Goal: Task Accomplishment & Management: Use online tool/utility

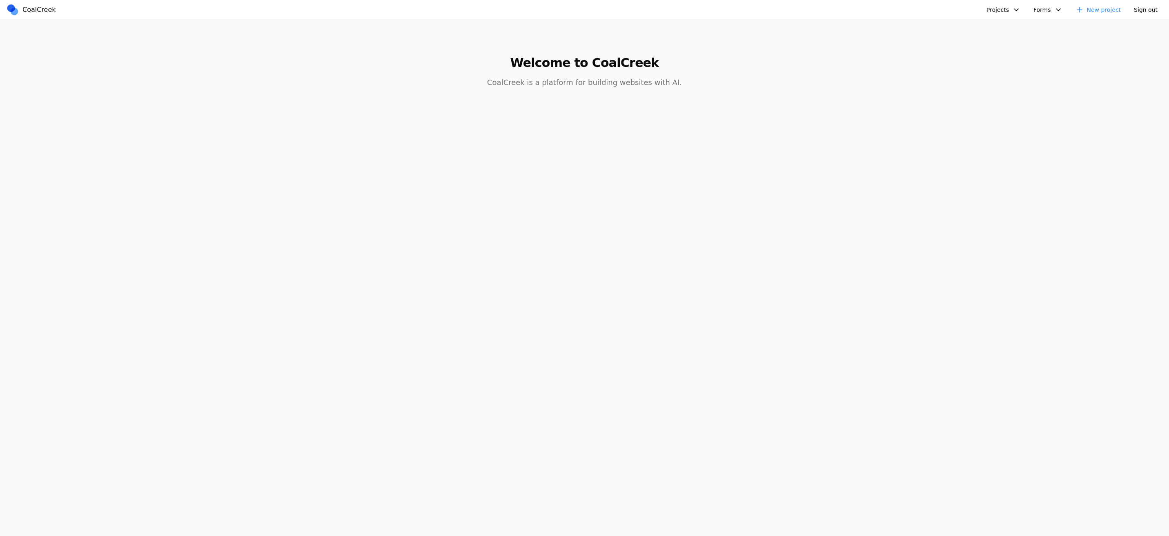
drag, startPoint x: 314, startPoint y: 249, endPoint x: 375, endPoint y: 313, distance: 88.6
click at [344, 283] on body "CoalCreek Projects Test fooby Clara's Third Birthday Party Albany Physical Ther…" at bounding box center [584, 268] width 1169 height 536
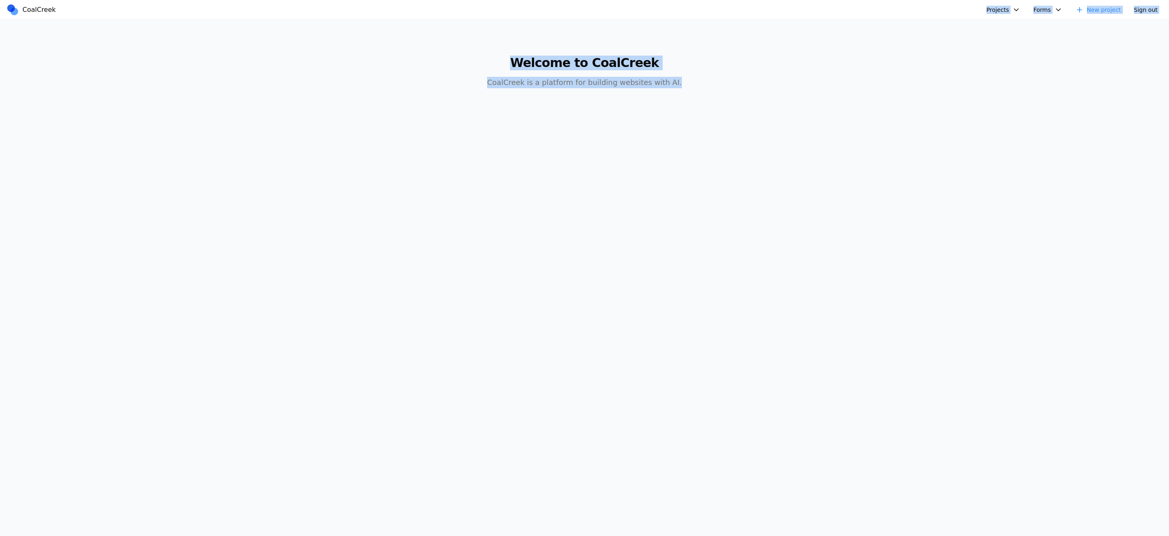
drag, startPoint x: 429, startPoint y: 162, endPoint x: 308, endPoint y: 40, distance: 171.2
click at [347, 20] on body "CoalCreek Projects Test fooby Clara's Third Birthday Party Albany Physical Ther…" at bounding box center [584, 268] width 1169 height 536
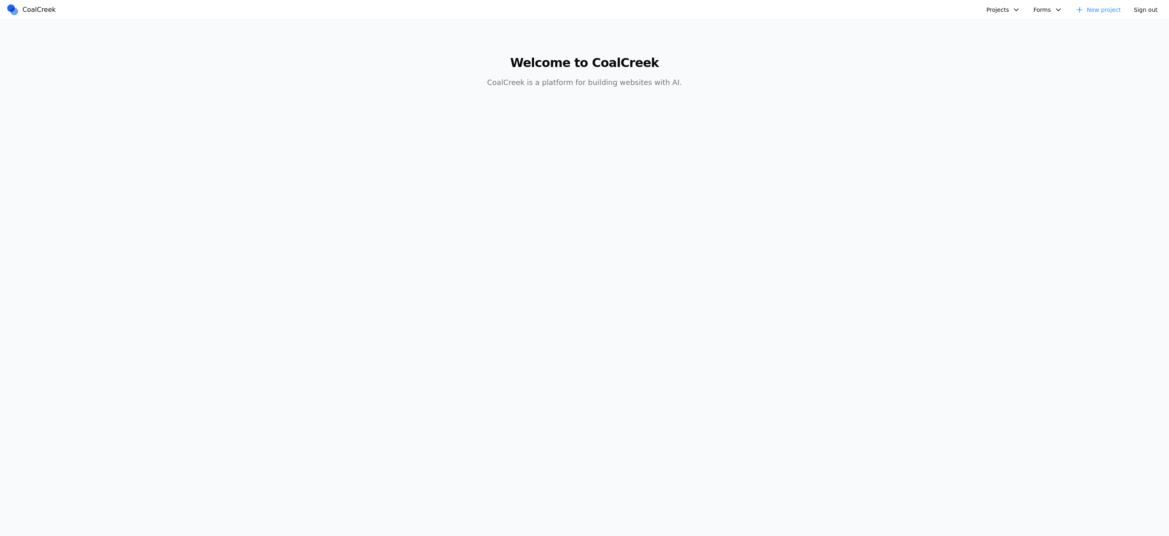
click at [247, 97] on main "Welcome to CoalCreek CoalCreek is a platform for building websites with AI." at bounding box center [584, 67] width 1169 height 95
click at [1010, 13] on button "Projects" at bounding box center [1003, 10] width 44 height 12
click at [1052, 8] on button "Forms" at bounding box center [1047, 10] width 39 height 12
drag, startPoint x: 1133, startPoint y: 11, endPoint x: 1001, endPoint y: 25, distance: 132.2
click at [1022, 21] on body "CoalCreek Projects Test fooby Clara's Third Birthday Party Albany Physical Ther…" at bounding box center [584, 268] width 1169 height 536
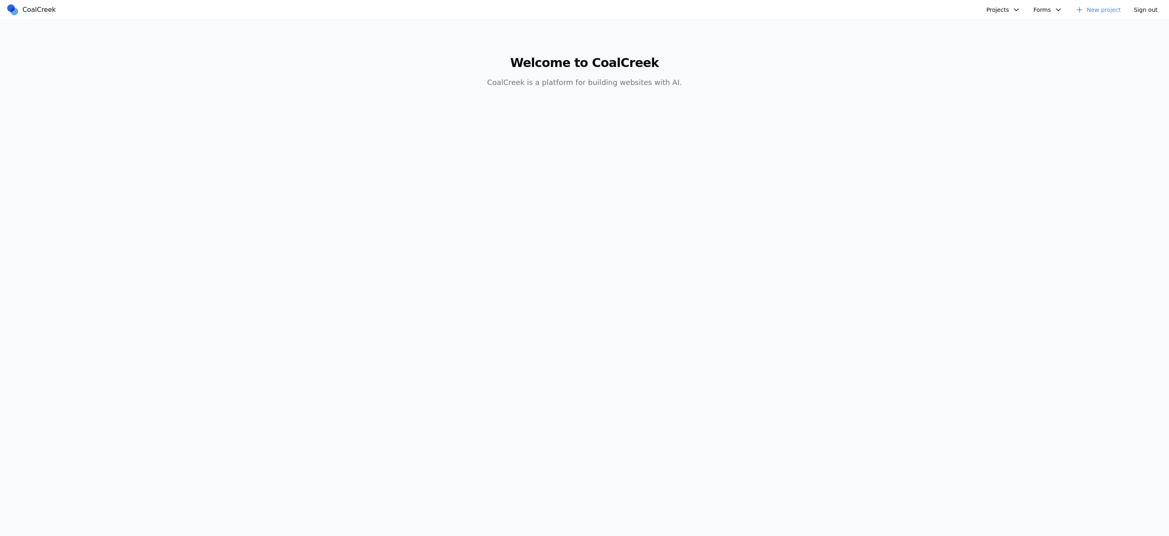
drag, startPoint x: 650, startPoint y: 49, endPoint x: 977, endPoint y: 148, distance: 341.2
click at [831, 151] on body "CoalCreek Projects Test fooby Clara's Third Birthday Party Albany Physical Ther…" at bounding box center [584, 268] width 1169 height 536
click at [1025, 13] on button "Projects" at bounding box center [1003, 10] width 44 height 12
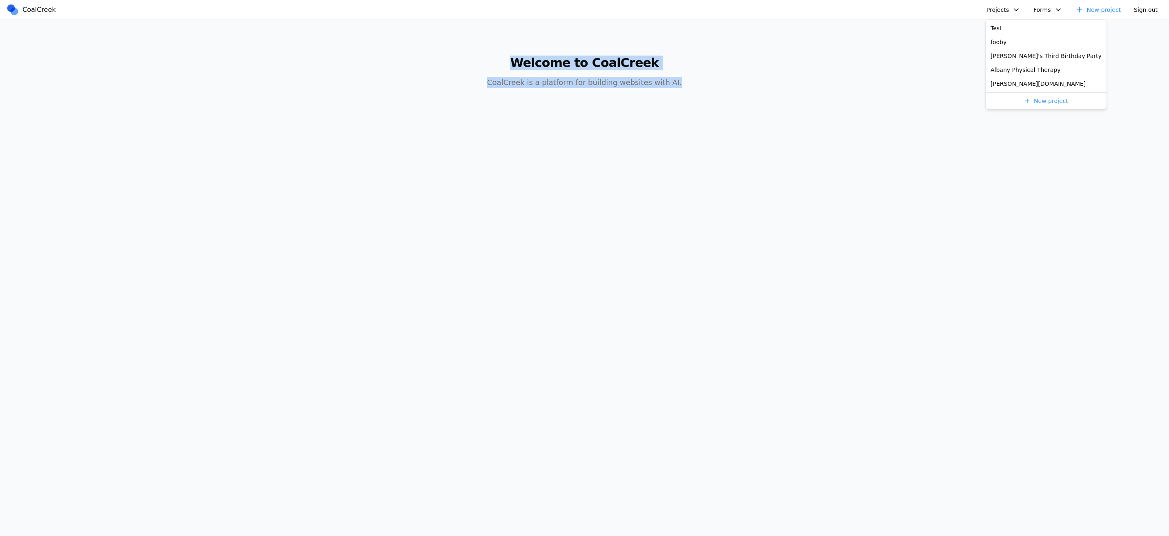
click at [1047, 11] on button "Forms" at bounding box center [1047, 10] width 39 height 12
click at [1012, 11] on button "Projects" at bounding box center [1003, 10] width 44 height 12
drag, startPoint x: 1063, startPoint y: 16, endPoint x: 1050, endPoint y: 13, distance: 13.4
click at [1063, 15] on button "Forms" at bounding box center [1047, 10] width 39 height 12
click at [1017, 12] on button "Projects" at bounding box center [1003, 10] width 44 height 12
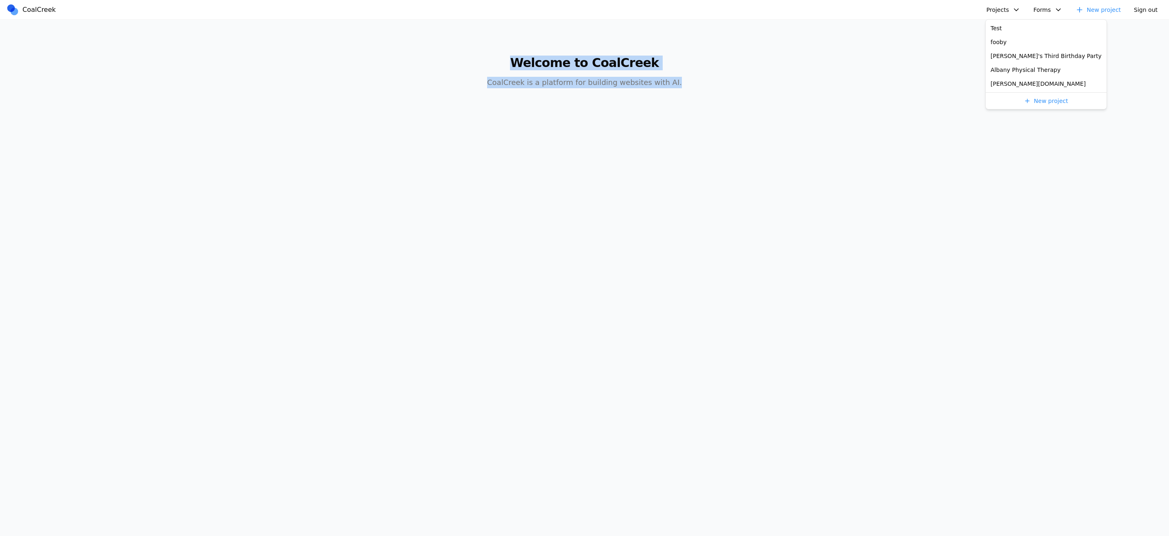
click at [1036, 12] on button "Forms" at bounding box center [1047, 10] width 39 height 12
click at [1013, 13] on button "Projects" at bounding box center [1003, 10] width 44 height 12
click at [908, 136] on body "CoalCreek Projects Test fooby Clara's Third Birthday Party Albany Physical Ther…" at bounding box center [584, 268] width 1169 height 536
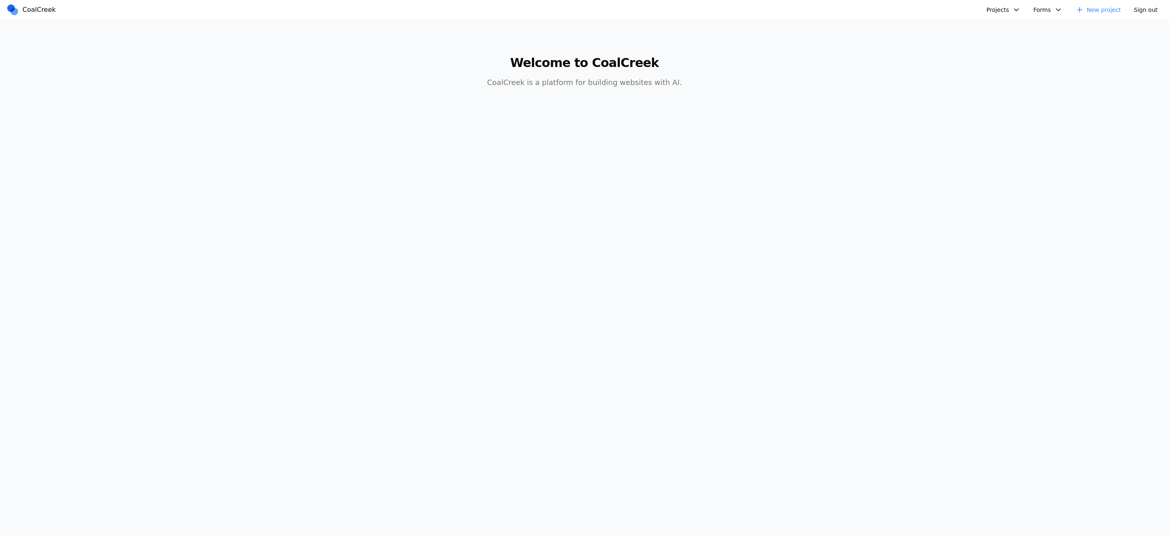
click at [1050, 8] on button "Forms" at bounding box center [1047, 10] width 39 height 12
click at [491, 6] on div at bounding box center [584, 9] width 381 height 13
drag, startPoint x: 671, startPoint y: 141, endPoint x: 432, endPoint y: 32, distance: 263.3
click at [432, 32] on main "Welcome to CoalCreek CoalCreek is a platform for building websites with AI." at bounding box center [584, 67] width 627 height 95
click at [37, 6] on span "CoalCreek" at bounding box center [38, 10] width 33 height 10
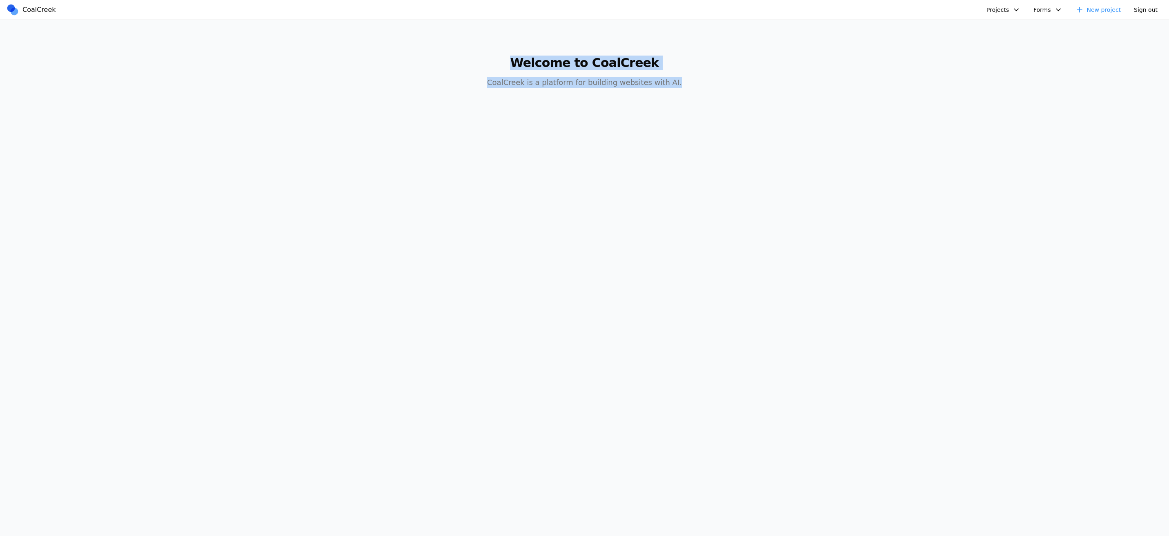
click at [43, 11] on span "CoalCreek" at bounding box center [38, 10] width 33 height 10
click at [42, 10] on span "CoalCreek" at bounding box center [38, 10] width 33 height 10
drag, startPoint x: 993, startPoint y: 9, endPoint x: 979, endPoint y: 9, distance: 13.5
click at [990, 9] on button "Projects" at bounding box center [1003, 10] width 44 height 12
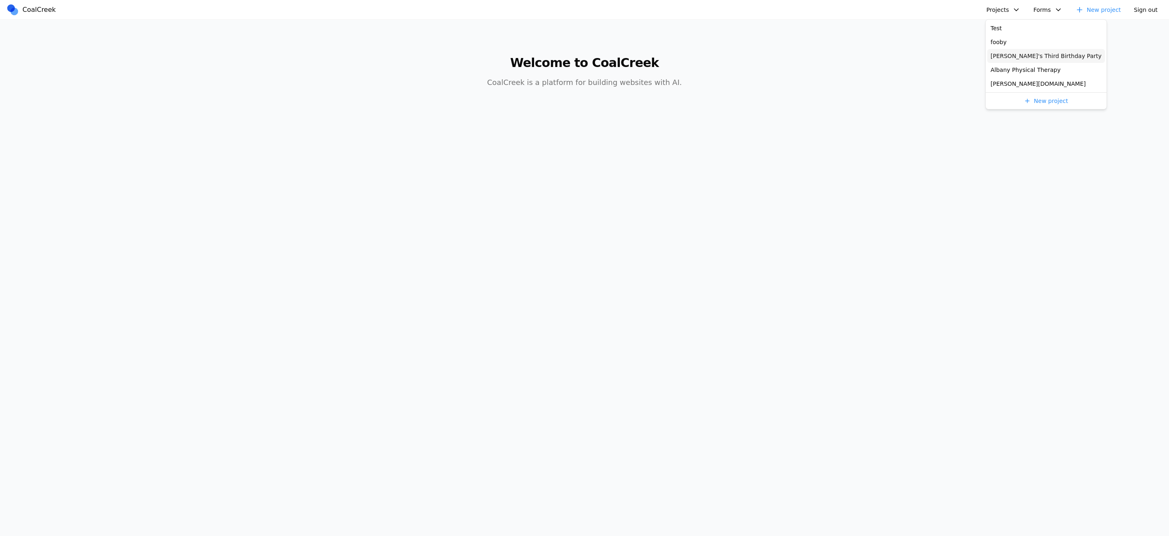
click at [968, 82] on main "Welcome to CoalCreek CoalCreek is a platform for building websites with AI." at bounding box center [584, 67] width 1169 height 95
click at [1111, 13] on link "New project" at bounding box center [1098, 10] width 56 height 12
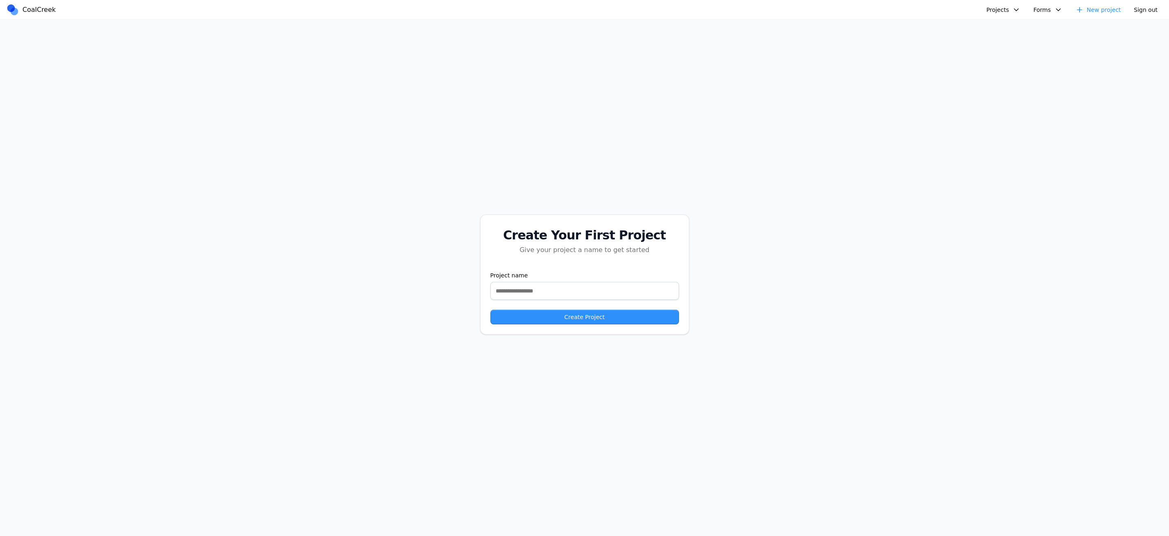
click at [623, 280] on div "Project name" at bounding box center [584, 285] width 189 height 29
click at [622, 296] on input "text" at bounding box center [584, 291] width 189 height 18
type input "****"
click at [620, 317] on button "Create Project" at bounding box center [584, 316] width 189 height 15
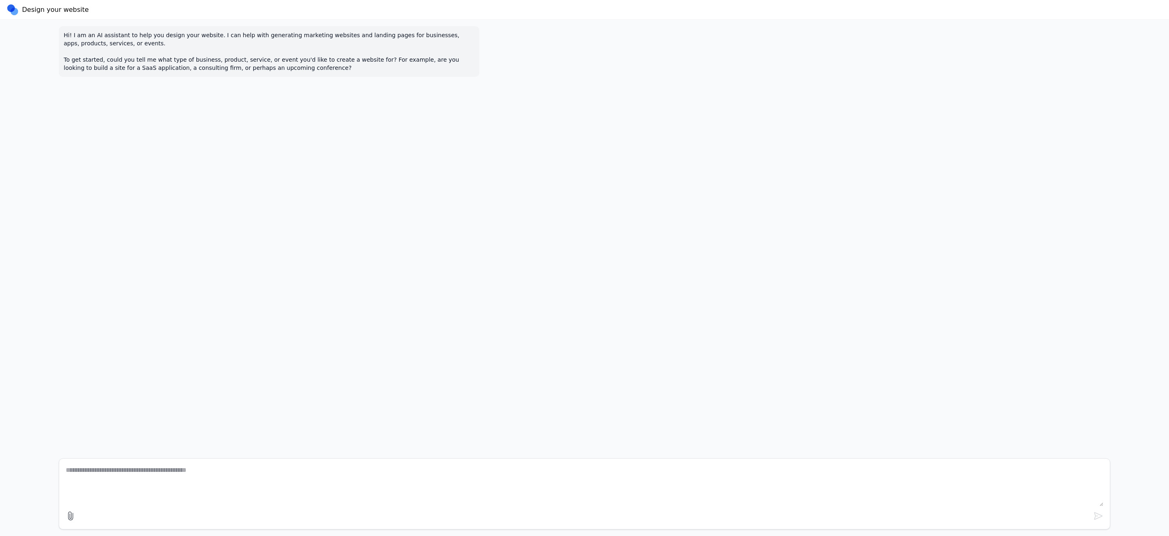
drag, startPoint x: 551, startPoint y: 146, endPoint x: 1085, endPoint y: 95, distance: 536.5
click at [1085, 106] on div "Hi! I am an AI assistant to help you design your website. I can help with gener…" at bounding box center [584, 236] width 1064 height 432
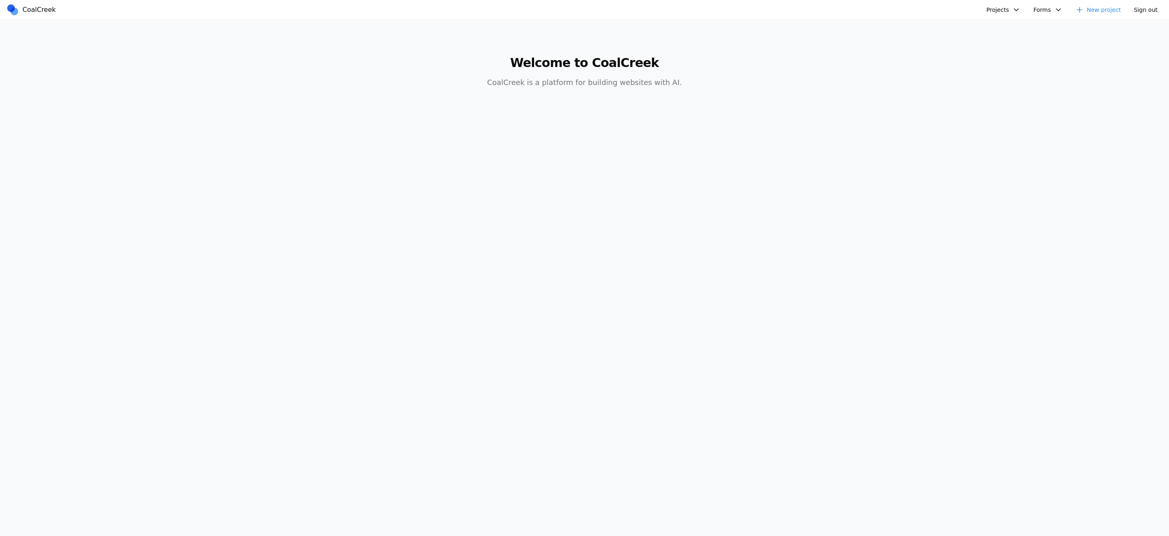
drag, startPoint x: 662, startPoint y: 104, endPoint x: 645, endPoint y: 125, distance: 27.0
click at [659, 109] on main "Welcome to CoalCreek CoalCreek is a platform for building websites with AI." at bounding box center [584, 67] width 627 height 95
click at [1006, 8] on button "Projects" at bounding box center [1003, 10] width 44 height 12
click at [1052, 9] on button "Forms" at bounding box center [1047, 10] width 39 height 12
click at [1067, 11] on button "Forms" at bounding box center [1047, 10] width 39 height 12
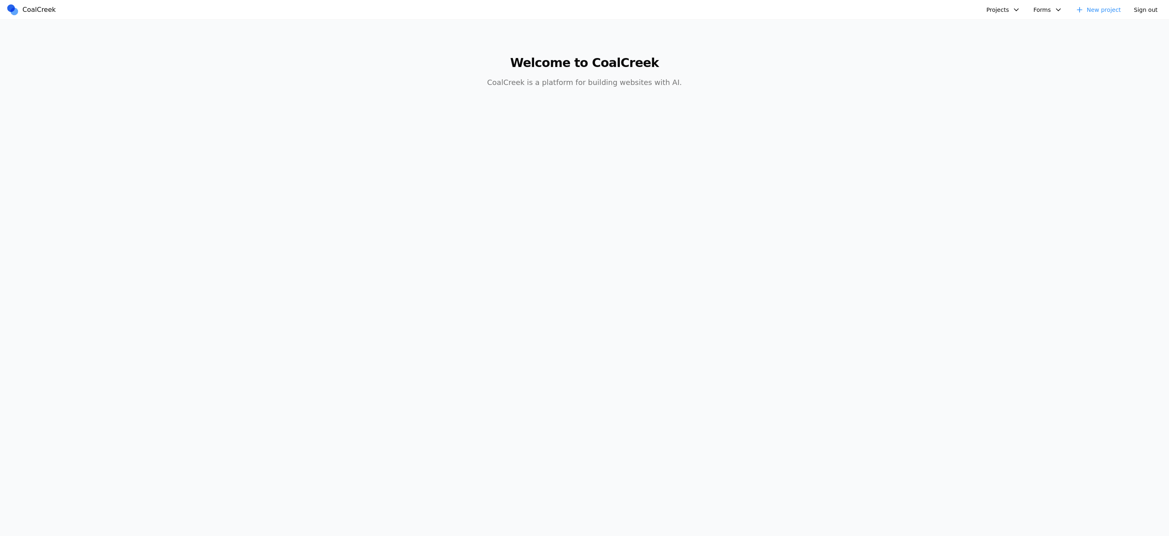
click at [1067, 11] on button "Forms" at bounding box center [1047, 10] width 39 height 12
click at [1021, 9] on button "Projects" at bounding box center [1003, 10] width 44 height 12
click at [1028, 4] on button "Forms" at bounding box center [1047, 10] width 39 height 12
click at [378, 81] on div "Live Site Preview" at bounding box center [367, 73] width 69 height 18
drag, startPoint x: 403, startPoint y: 76, endPoint x: 392, endPoint y: 73, distance: 10.7
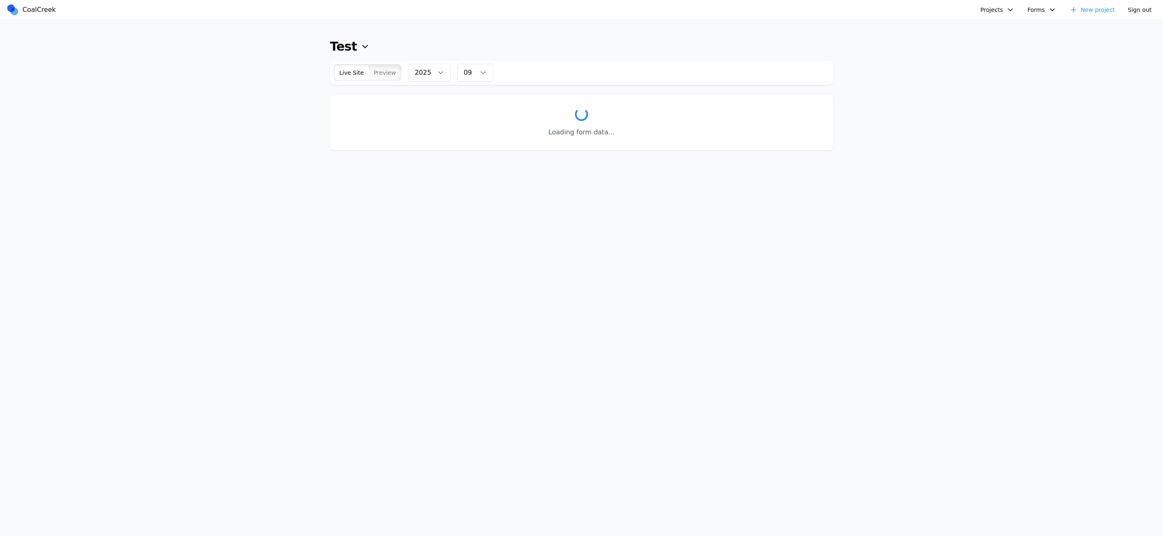
click at [400, 76] on div "Live Site Preview 2025 2025 09 01 02 03 04 05 06 07 08 09 10 11 12" at bounding box center [581, 72] width 503 height 24
click at [392, 73] on span "Preview" at bounding box center [385, 73] width 22 height 8
click at [369, 73] on div "button" at bounding box center [385, 72] width 32 height 15
click at [365, 76] on button "Live Site" at bounding box center [351, 72] width 34 height 15
click at [426, 74] on span "2025" at bounding box center [422, 73] width 17 height 10
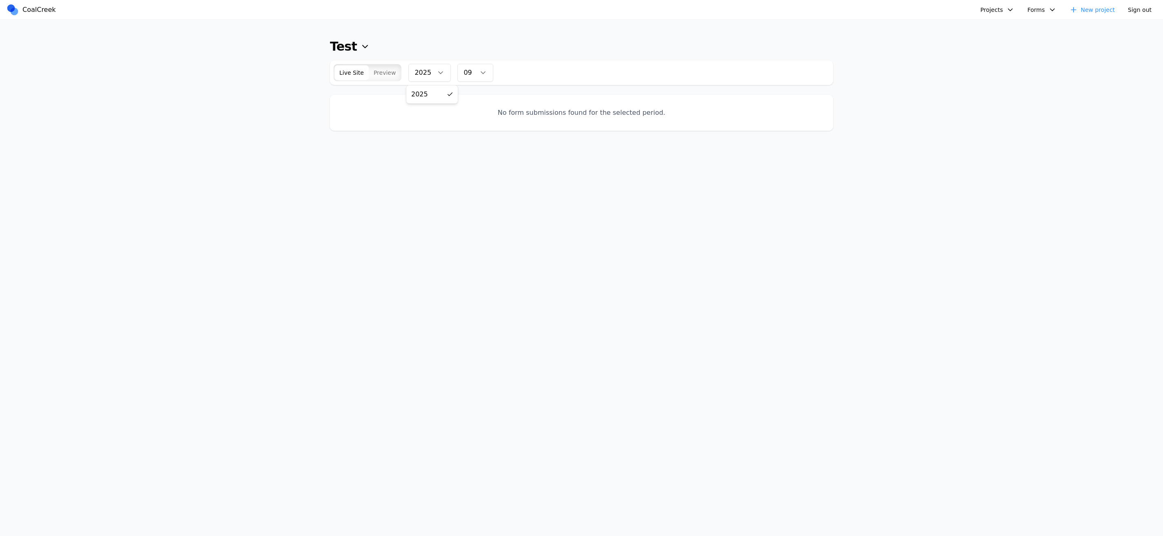
drag, startPoint x: 476, startPoint y: 90, endPoint x: 471, endPoint y: 74, distance: 16.9
click at [476, 90] on div "Test Test Test fooby Clara's Third Birthday Party Albany Physical Therapy arnie…" at bounding box center [581, 288] width 523 height 536
click at [471, 73] on button "09" at bounding box center [475, 73] width 36 height 18
click at [496, 110] on span at bounding box center [499, 109] width 6 height 6
click at [49, 4] on link "CoalCreek" at bounding box center [32, 10] width 53 height 12
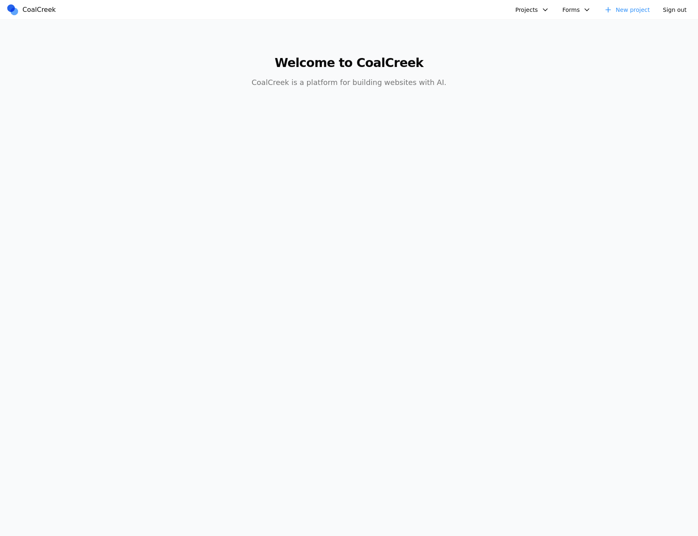
click at [544, 14] on button "Projects" at bounding box center [532, 10] width 44 height 12
click at [543, 27] on link "Test" at bounding box center [575, 28] width 118 height 14
click at [617, 8] on link "New project" at bounding box center [627, 10] width 56 height 12
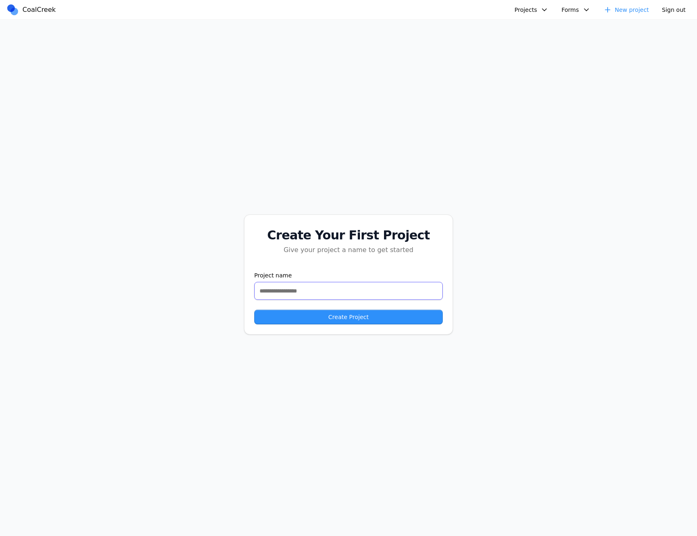
click at [309, 294] on input "text" at bounding box center [348, 291] width 189 height 18
click at [243, 214] on div "Create Your First Project Give your project a name to get started Project name …" at bounding box center [348, 274] width 697 height 509
click at [318, 293] on input "text" at bounding box center [348, 291] width 189 height 18
type input "****"
click at [254, 309] on button "Create Project" at bounding box center [348, 316] width 189 height 15
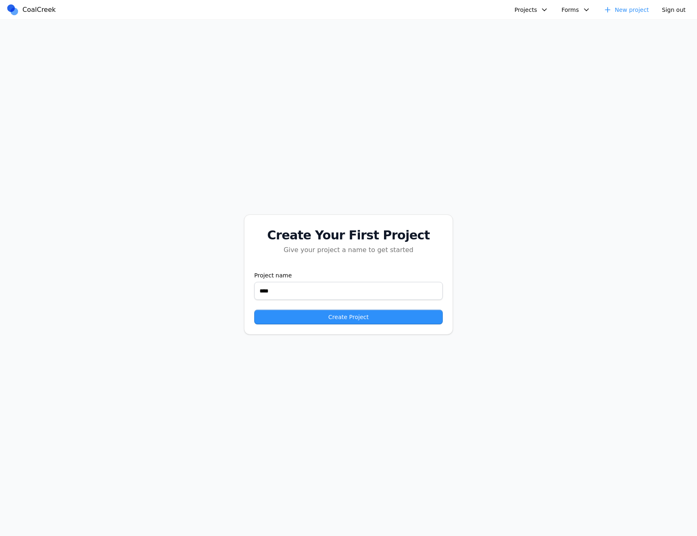
click at [406, 212] on div "Create Your First Project Give your project a name to get started Project name …" at bounding box center [348, 274] width 697 height 509
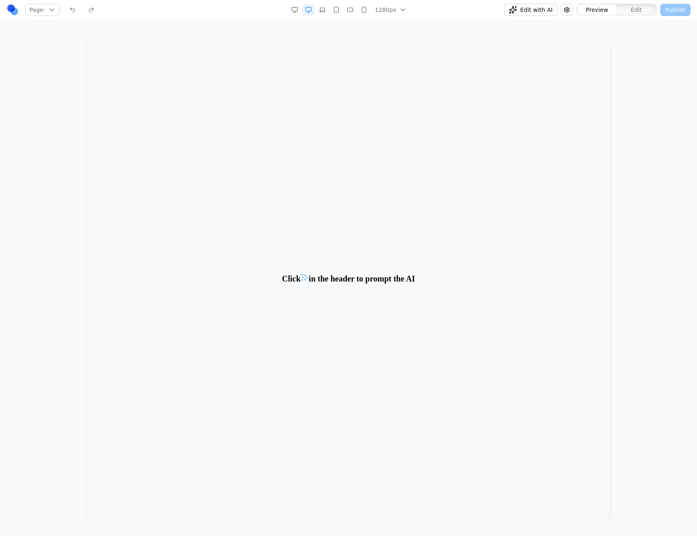
click at [438, 166] on body "Click in the header to prompt the AI" at bounding box center [348, 277] width 523 height 483
click at [362, 145] on body "Click in the header to prompt the AI" at bounding box center [348, 277] width 523 height 483
drag, startPoint x: 336, startPoint y: 271, endPoint x: 276, endPoint y: 361, distance: 108.2
click at [276, 361] on body "Click in the header to prompt the AI" at bounding box center [348, 277] width 523 height 483
drag, startPoint x: 277, startPoint y: 371, endPoint x: 311, endPoint y: 313, distance: 66.6
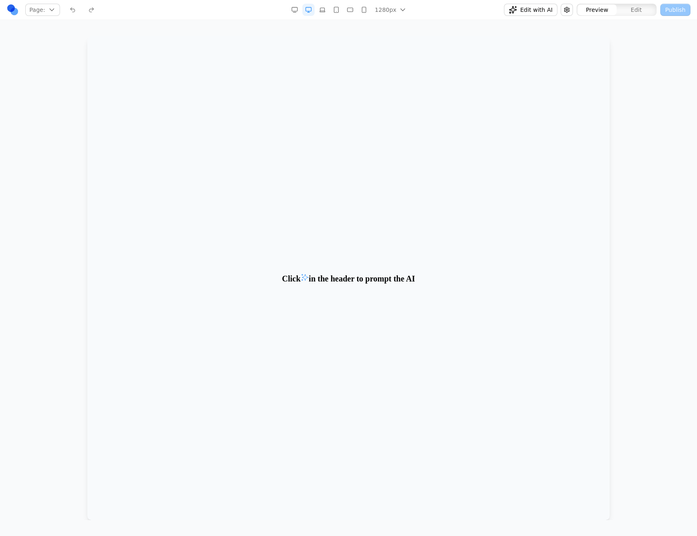
click at [293, 347] on body "Click in the header to prompt the AI" at bounding box center [348, 277] width 523 height 483
drag, startPoint x: 532, startPoint y: 13, endPoint x: 534, endPoint y: 20, distance: 6.6
click at [532, 13] on span "Edit with AI" at bounding box center [537, 10] width 32 height 8
click at [684, 33] on icon "Close Chat" at bounding box center [687, 31] width 8 height 8
click at [128, 111] on body "Click in the header to prompt the AI" at bounding box center [348, 277] width 523 height 483
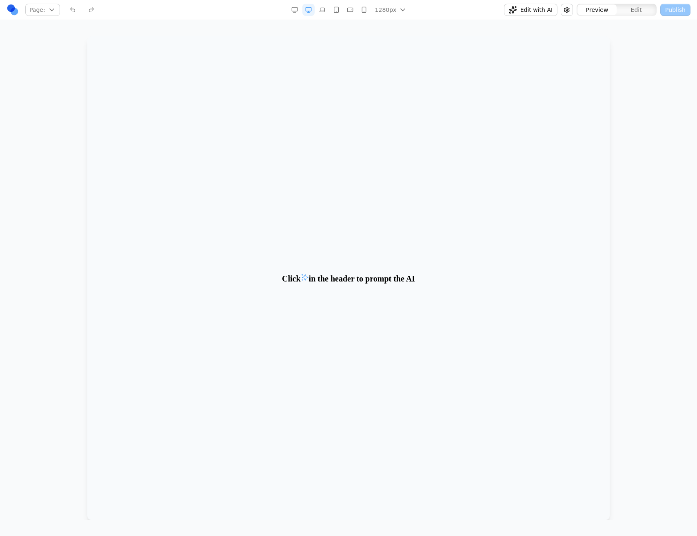
click at [350, 31] on div "Page: Manage pages 1280px 1536px 1280px 1024px 768px 480px 375px Edit with AI P…" at bounding box center [348, 260] width 697 height 520
click at [321, 44] on body "Click in the header to prompt the AI" at bounding box center [348, 277] width 523 height 483
click at [356, 54] on body "Click in the header to prompt the AI" at bounding box center [348, 277] width 523 height 483
click at [337, 11] on icon "button" at bounding box center [336, 10] width 7 height 7
click at [326, 11] on icon "button" at bounding box center [324, 10] width 7 height 7
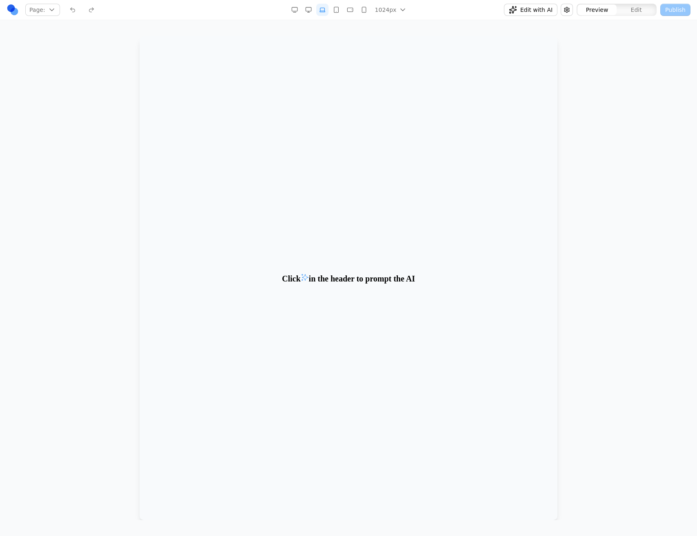
click at [316, 10] on div "1024px 1536px 1280px 1024px 768px 480px 375px" at bounding box center [349, 10] width 120 height 12
click at [298, 9] on icon "button" at bounding box center [294, 10] width 7 height 7
click at [314, 11] on button "button" at bounding box center [309, 10] width 12 height 12
click at [329, 10] on button "button" at bounding box center [322, 10] width 12 height 12
click at [347, 10] on button "button" at bounding box center [350, 10] width 12 height 12
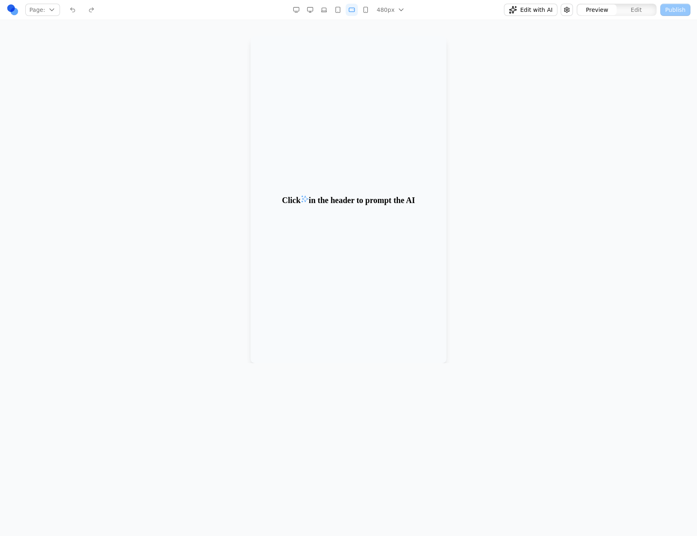
click at [331, 11] on div "480px 1536px 1280px 1024px 768px 480px 375px" at bounding box center [348, 10] width 117 height 12
click at [315, 11] on button "button" at bounding box center [310, 10] width 12 height 12
click at [109, 81] on body "Click in the header to prompt the AI" at bounding box center [348, 277] width 523 height 483
click at [338, 154] on body "Click in the header to prompt the AI" at bounding box center [348, 277] width 523 height 483
click at [199, 9] on div "Page: Manage pages" at bounding box center [119, 9] width 224 height 13
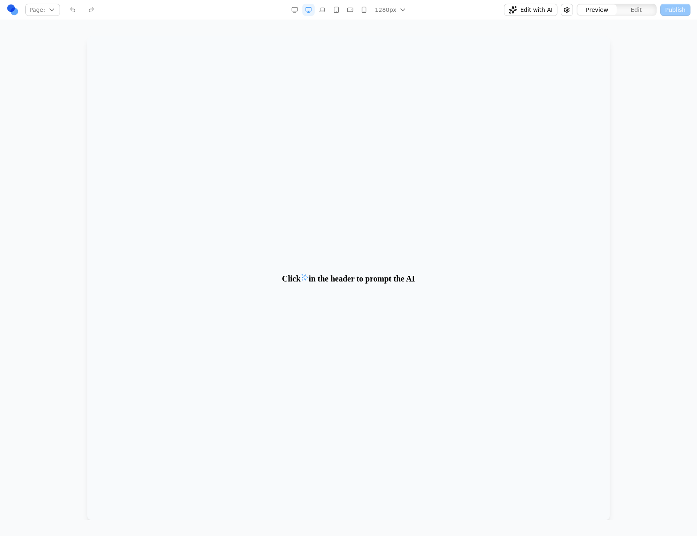
click at [210, 101] on body "Click in the header to prompt the AI" at bounding box center [348, 277] width 523 height 483
click at [338, 10] on icon "button" at bounding box center [336, 10] width 7 height 7
click at [300, 11] on icon "button" at bounding box center [296, 10] width 7 height 7
click at [356, 7] on button "button" at bounding box center [350, 10] width 12 height 12
click at [371, 8] on button "button" at bounding box center [366, 10] width 12 height 12
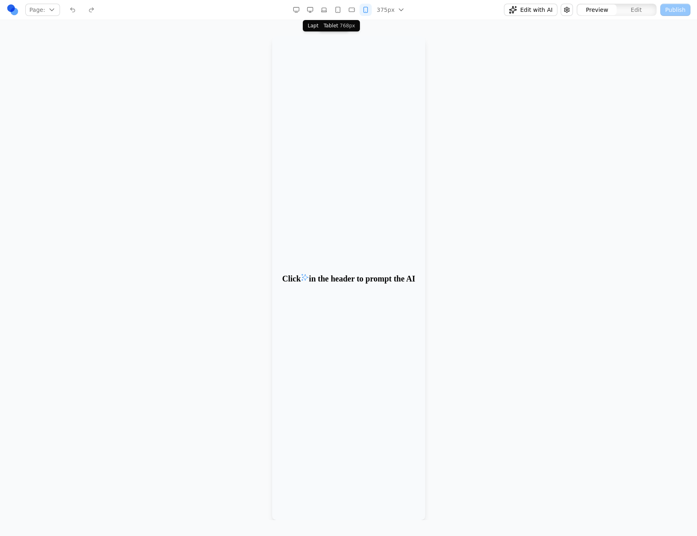
click at [309, 10] on icon "button" at bounding box center [310, 10] width 7 height 7
click at [299, 10] on button "button" at bounding box center [295, 10] width 12 height 12
click at [340, 9] on icon "button" at bounding box center [336, 10] width 7 height 7
click at [354, 8] on rect "button" at bounding box center [351, 10] width 5 height 4
click at [363, 7] on button "button" at bounding box center [366, 10] width 12 height 12
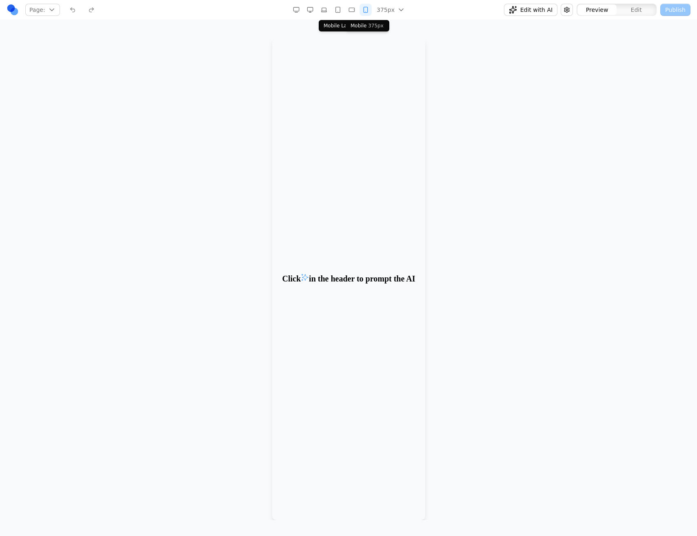
click at [364, 7] on icon "button" at bounding box center [366, 10] width 7 height 7
click at [319, 9] on button "button" at bounding box center [324, 10] width 12 height 12
click at [305, 10] on button "button" at bounding box center [309, 10] width 12 height 12
click at [349, 11] on icon "button" at bounding box center [350, 10] width 7 height 7
click at [345, 8] on button "button" at bounding box center [350, 10] width 12 height 12
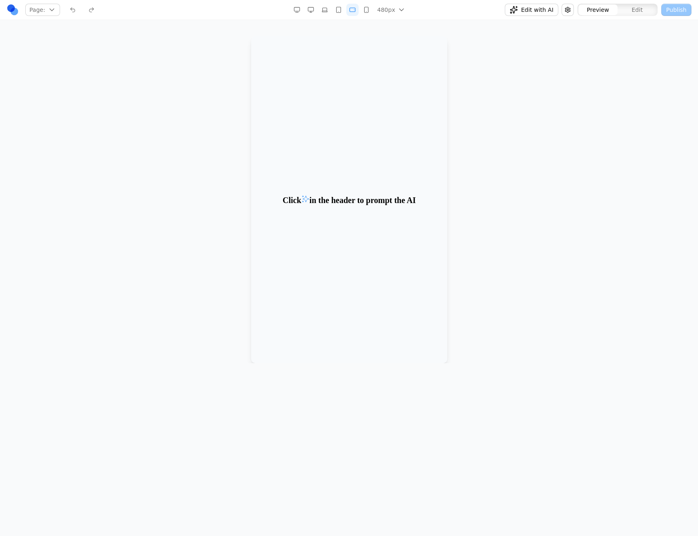
click at [325, 11] on icon "button" at bounding box center [324, 11] width 4 height 0
click at [296, 12] on icon "button" at bounding box center [295, 12] width 3 height 0
click at [349, 11] on rect "button" at bounding box center [349, 10] width 5 height 4
drag, startPoint x: 358, startPoint y: 11, endPoint x: 365, endPoint y: 11, distance: 7.0
click at [359, 11] on div "480px 1536px 1280px 1024px 768px 480px 375px" at bounding box center [349, 10] width 117 height 12
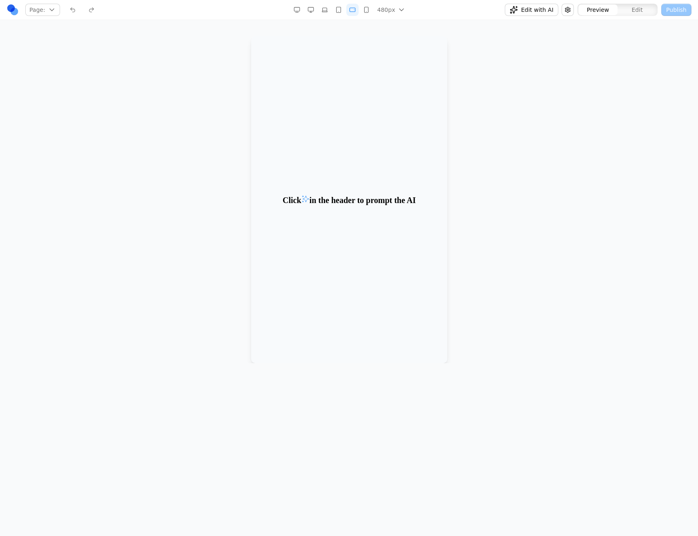
click at [367, 10] on icon "button" at bounding box center [366, 10] width 7 height 7
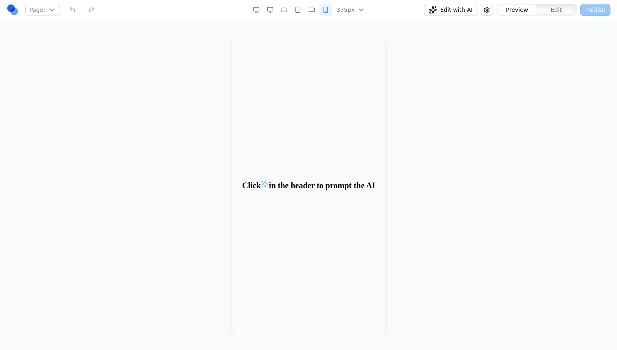
click at [256, 10] on icon "button" at bounding box center [256, 10] width 7 height 7
click at [274, 9] on button "button" at bounding box center [269, 10] width 12 height 12
drag, startPoint x: 243, startPoint y: 151, endPoint x: 401, endPoint y: 207, distance: 167.4
click at [425, 216] on body "Click in the header to prompt the AI" at bounding box center [308, 185] width 523 height 298
drag, startPoint x: 209, startPoint y: 178, endPoint x: 422, endPoint y: 174, distance: 212.3
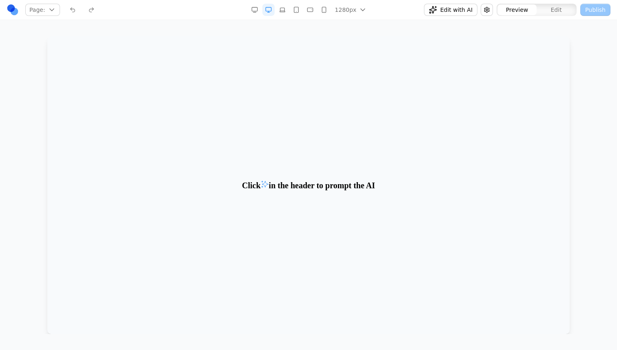
click at [417, 184] on body "Click in the header to prompt the AI" at bounding box center [308, 185] width 523 height 298
click at [378, 205] on body "Click in the header to prompt the AI" at bounding box center [308, 185] width 523 height 298
click at [294, 5] on button "button" at bounding box center [296, 10] width 12 height 12
click at [315, 9] on icon "button" at bounding box center [312, 10] width 7 height 7
click at [276, 7] on button "button" at bounding box center [270, 10] width 12 height 12
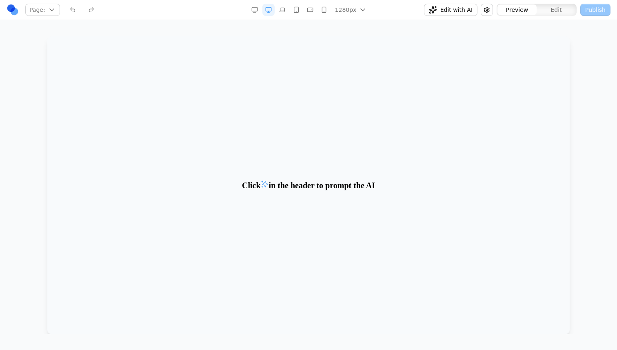
click at [253, 9] on icon "button" at bounding box center [254, 10] width 7 height 7
click at [302, 11] on button "button" at bounding box center [296, 10] width 12 height 12
click at [325, 10] on icon "button" at bounding box center [326, 10] width 7 height 7
click at [274, 8] on button "button" at bounding box center [270, 10] width 12 height 12
click at [259, 9] on button "button" at bounding box center [255, 10] width 12 height 12
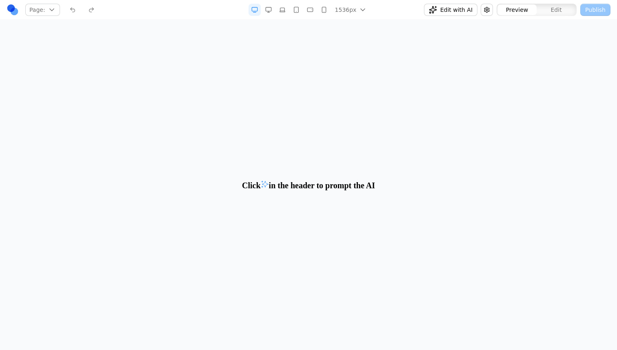
click at [296, 9] on icon "button" at bounding box center [296, 10] width 7 height 7
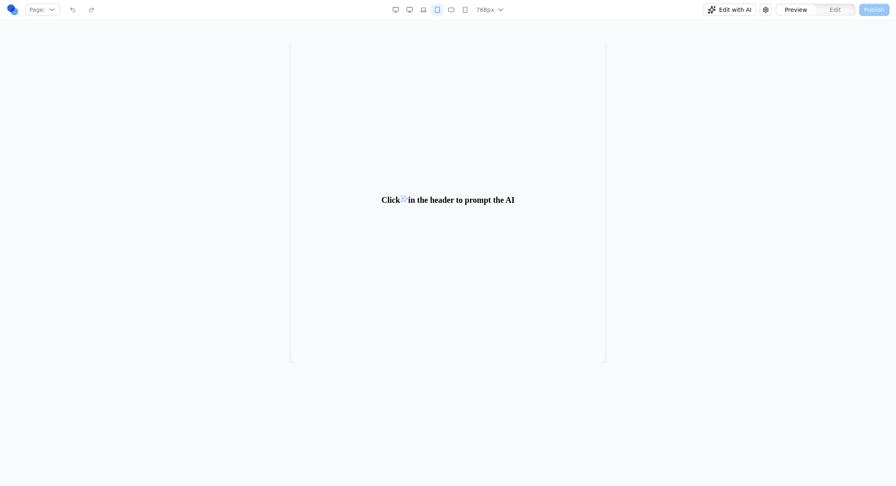
click at [363, 318] on body "Click in the header to prompt the AI" at bounding box center [448, 199] width 314 height 327
